Goal: Task Accomplishment & Management: Manage account settings

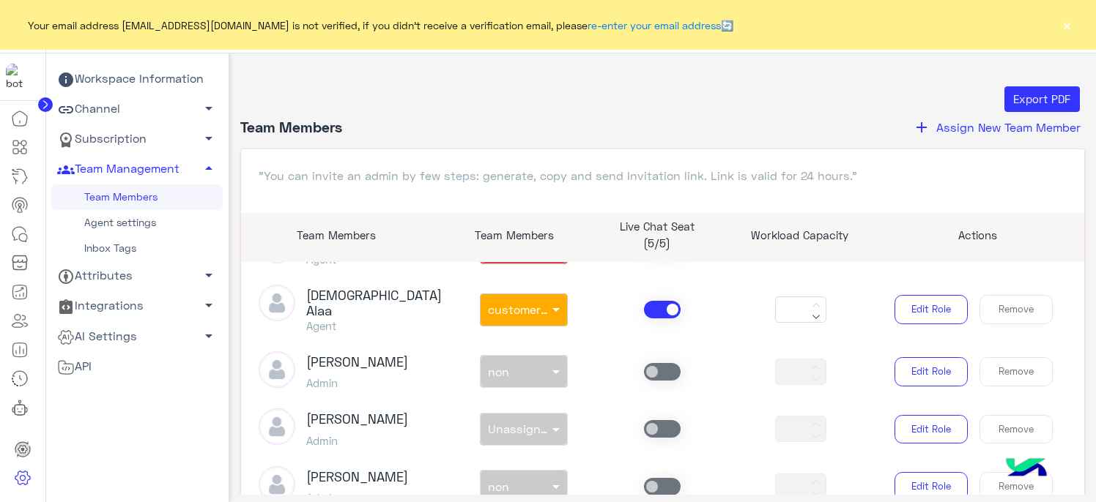
scroll to position [366, 0]
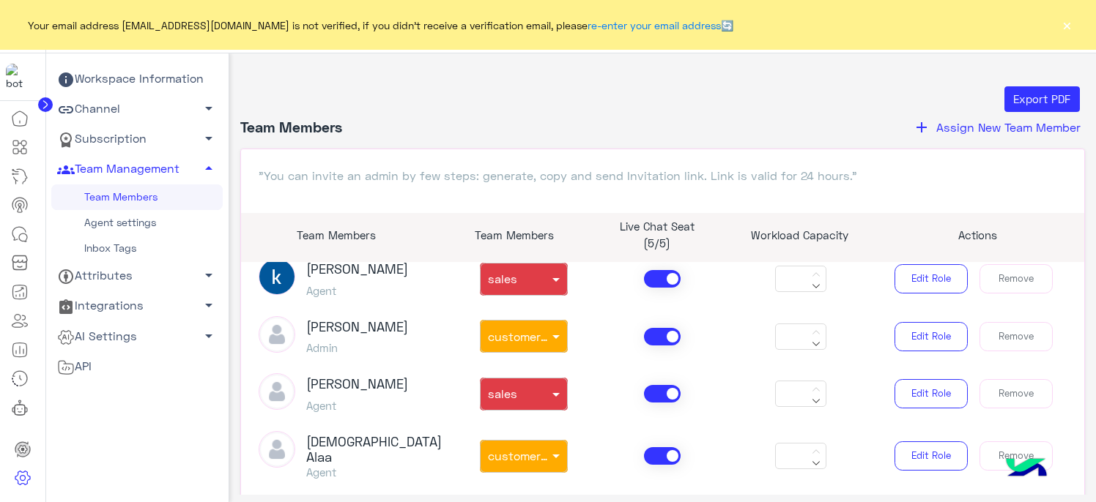
click at [647, 399] on span at bounding box center [662, 394] width 37 height 18
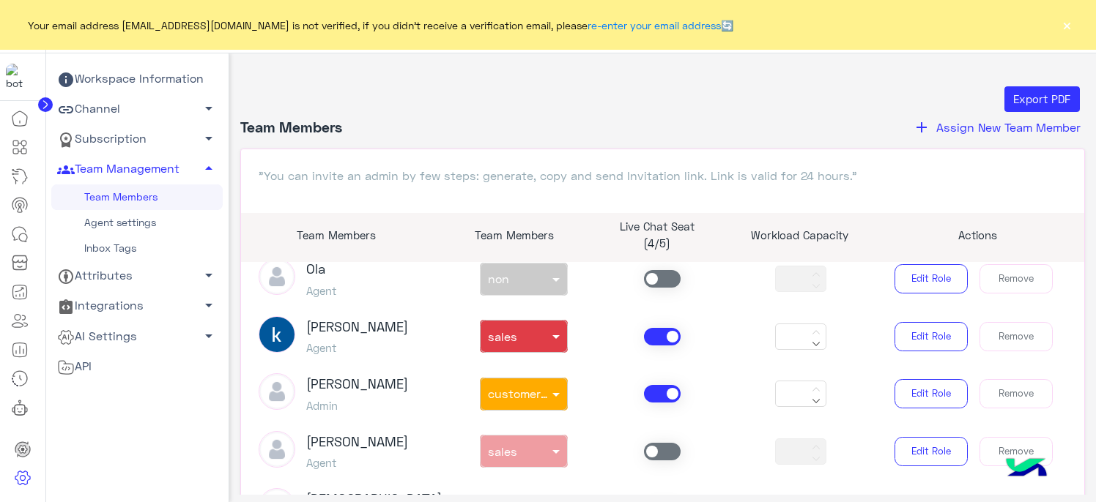
click at [650, 340] on span at bounding box center [662, 337] width 37 height 18
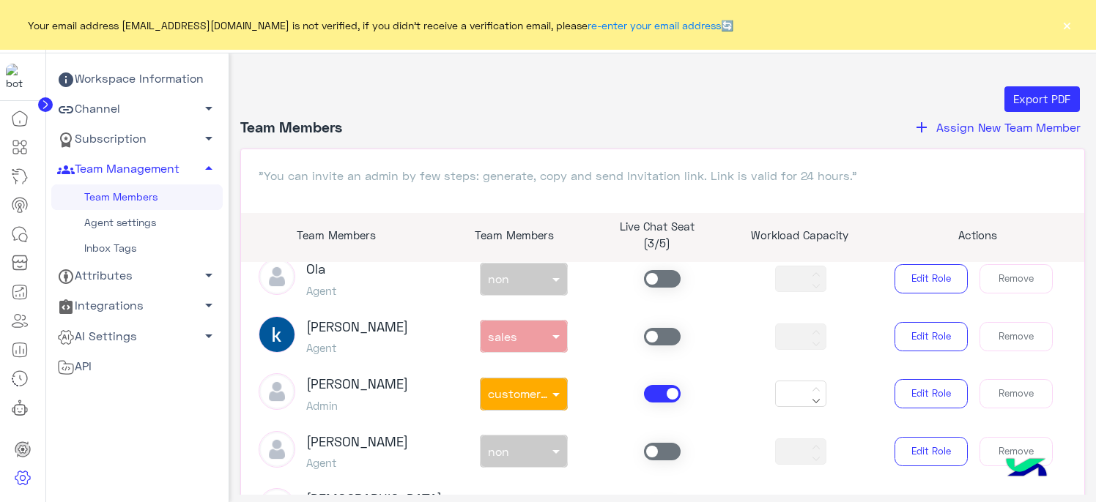
click at [656, 387] on span at bounding box center [662, 394] width 37 height 18
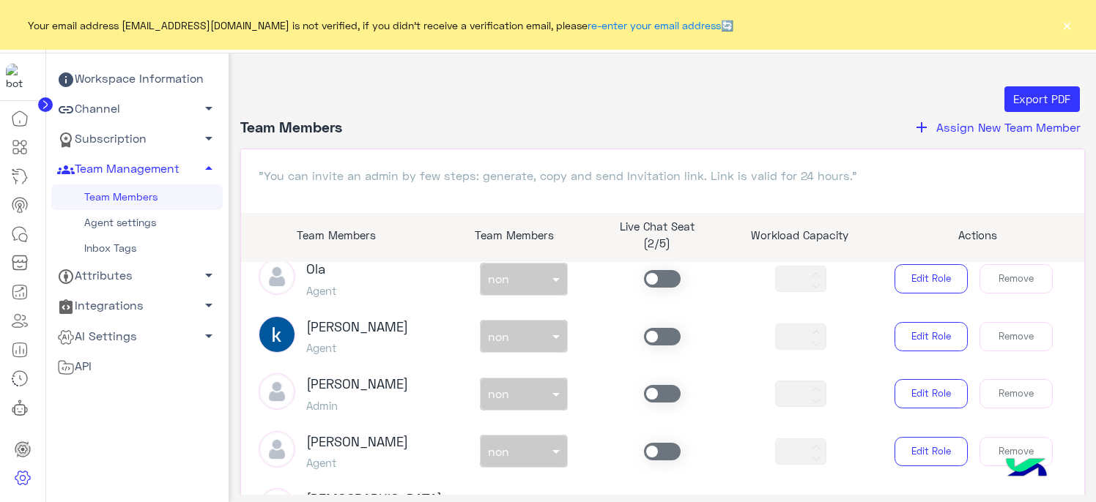
scroll to position [586, 0]
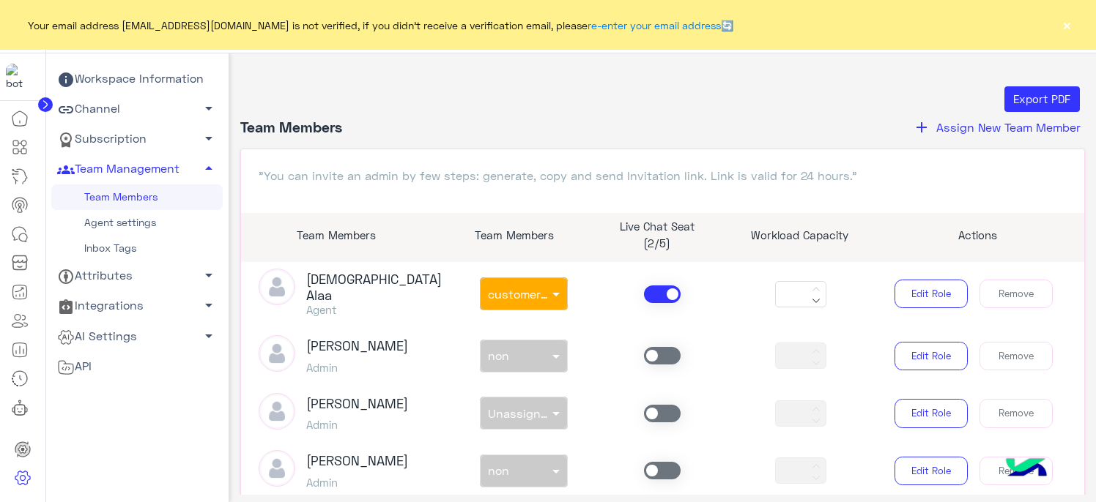
click at [636, 288] on div at bounding box center [662, 295] width 138 height 18
click at [647, 297] on span at bounding box center [662, 295] width 37 height 18
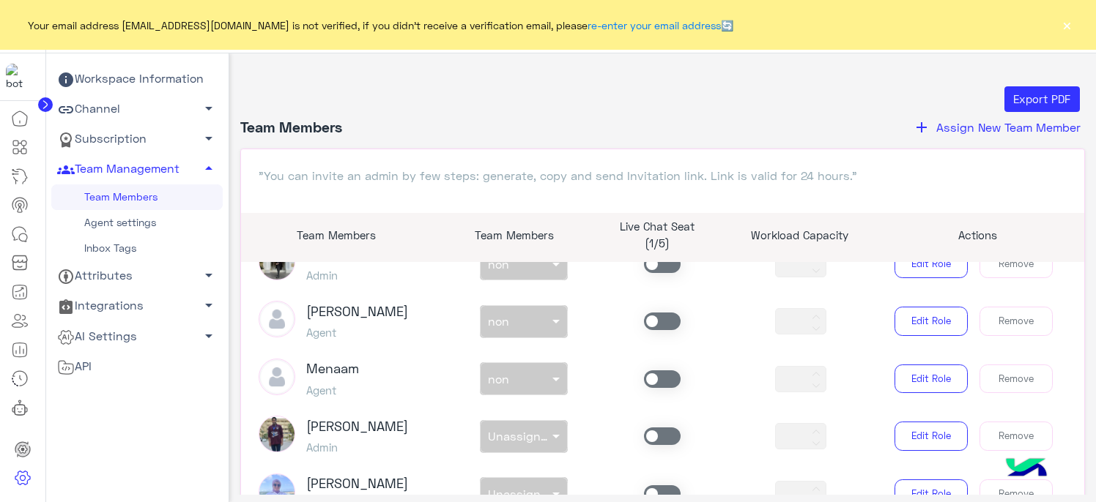
click at [662, 371] on span at bounding box center [662, 380] width 37 height 18
click at [545, 367] on div at bounding box center [523, 375] width 86 height 17
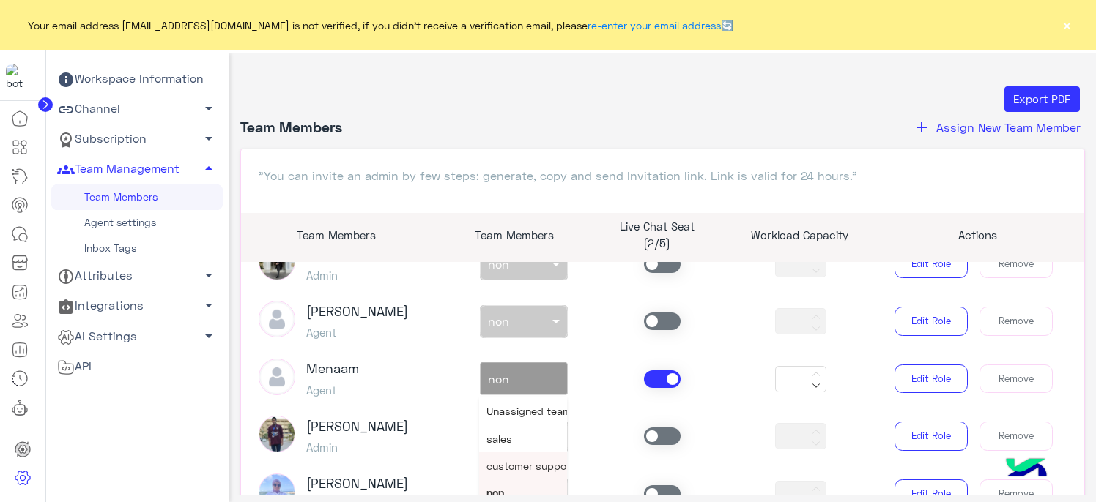
click at [518, 460] on span "customer support" at bounding box center [530, 466] width 88 height 12
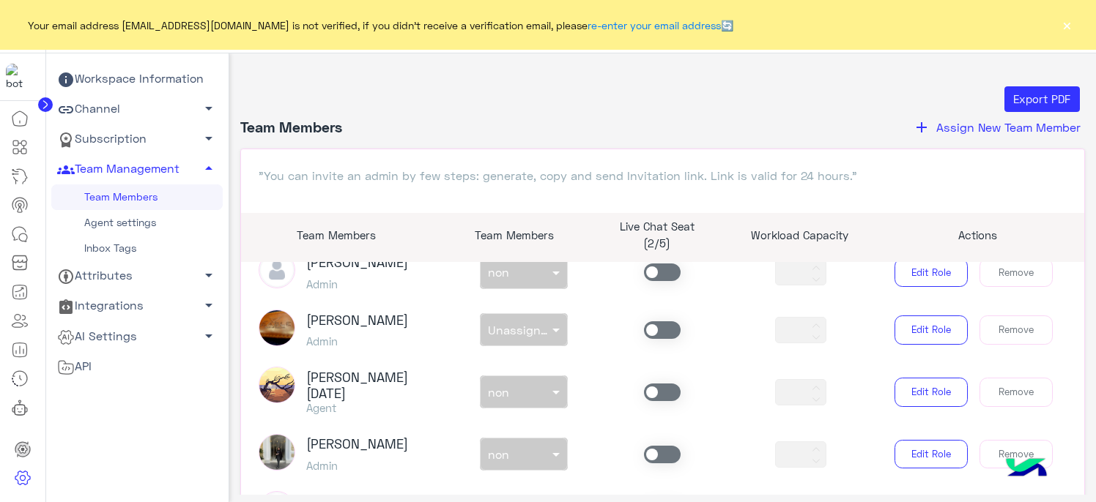
scroll to position [755, 0]
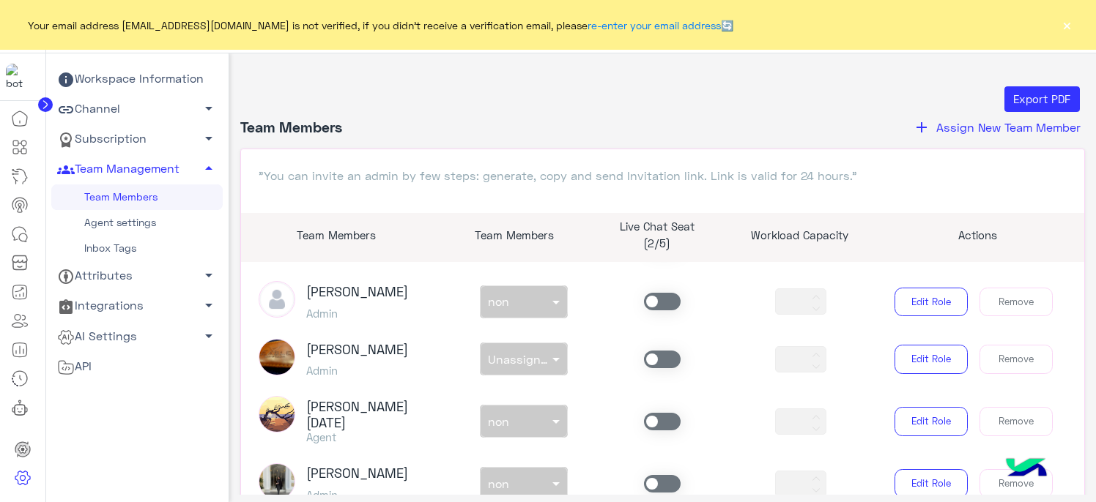
click at [666, 413] on span at bounding box center [662, 422] width 37 height 18
click at [559, 421] on div "non × non" at bounding box center [524, 421] width 88 height 33
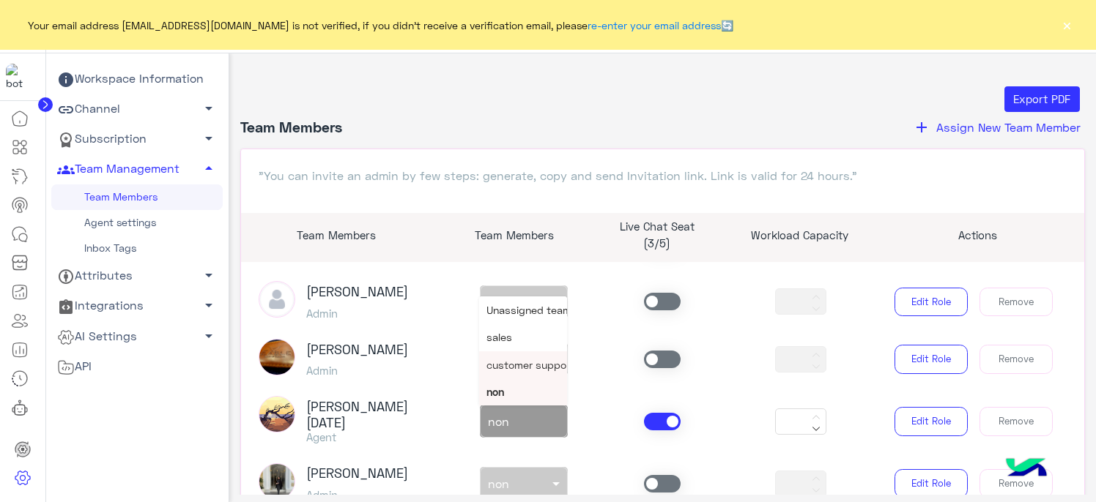
click at [521, 359] on span "customer support" at bounding box center [530, 365] width 88 height 12
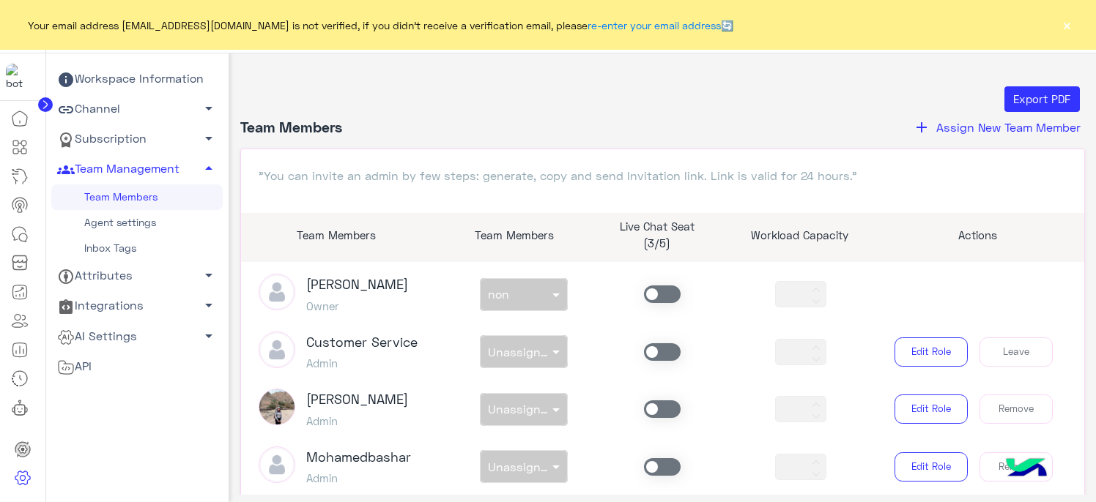
scroll to position [0, 0]
